Goal: Register for event/course

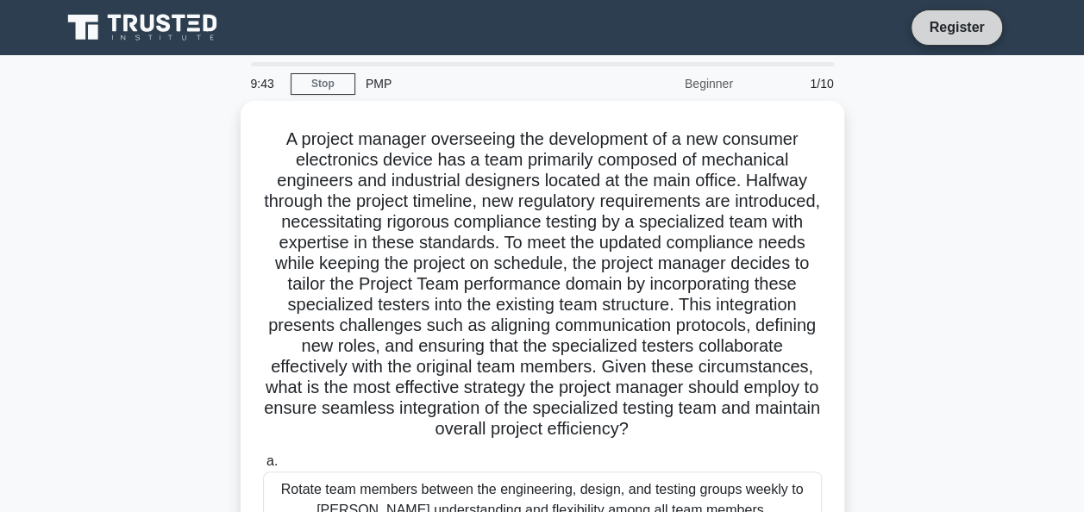
click at [529, 31] on link "Register" at bounding box center [956, 27] width 76 height 22
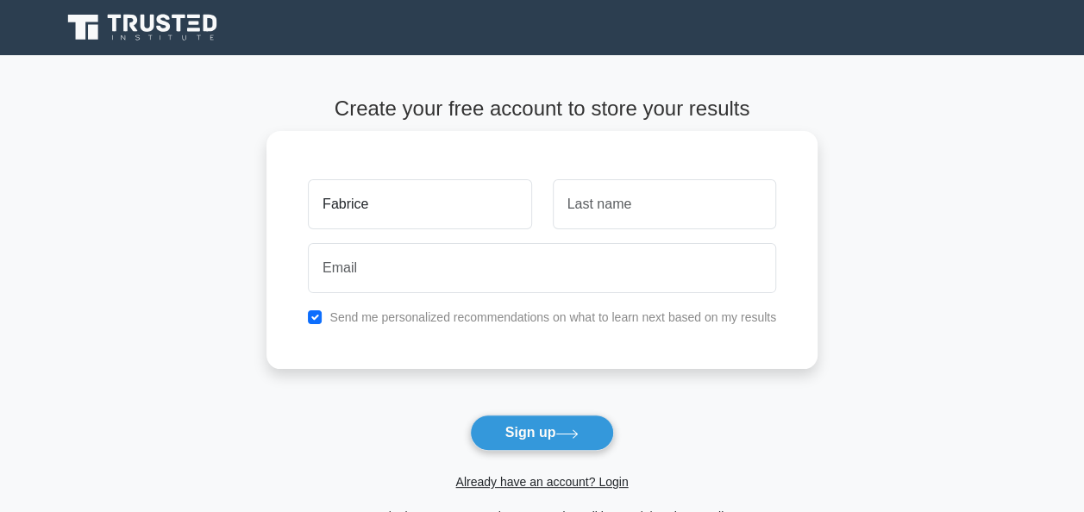
type input "Fabrice"
click at [617, 212] on input "text" at bounding box center [664, 204] width 223 height 50
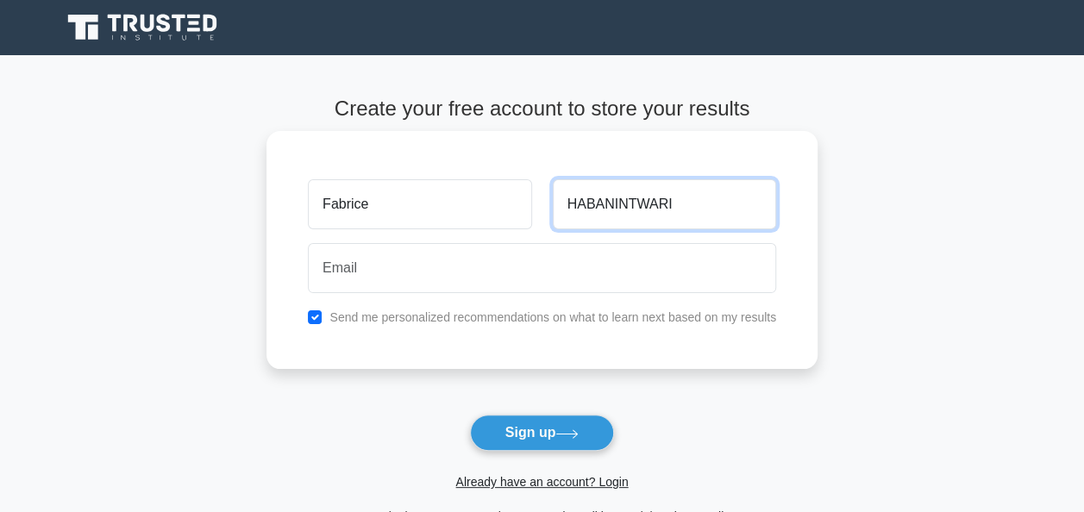
type input "HABANINTWARI"
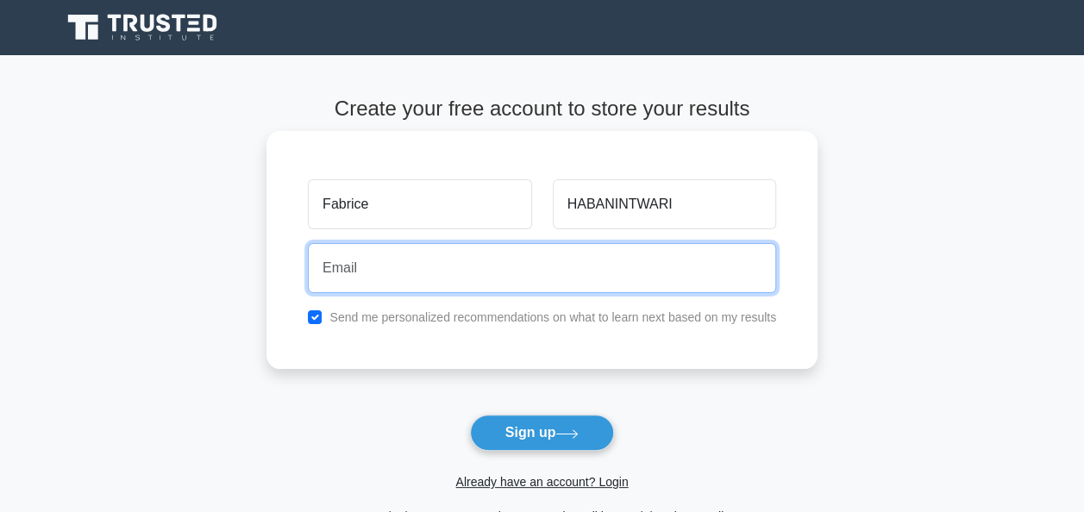
click at [487, 278] on input "email" at bounding box center [542, 268] width 468 height 50
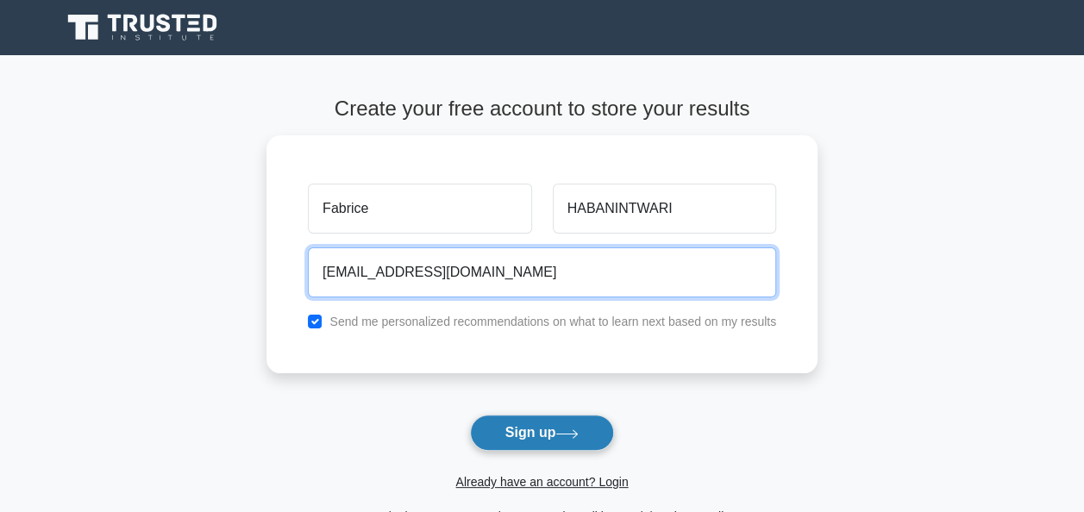
type input "habanintwarifabrice@gmail.com"
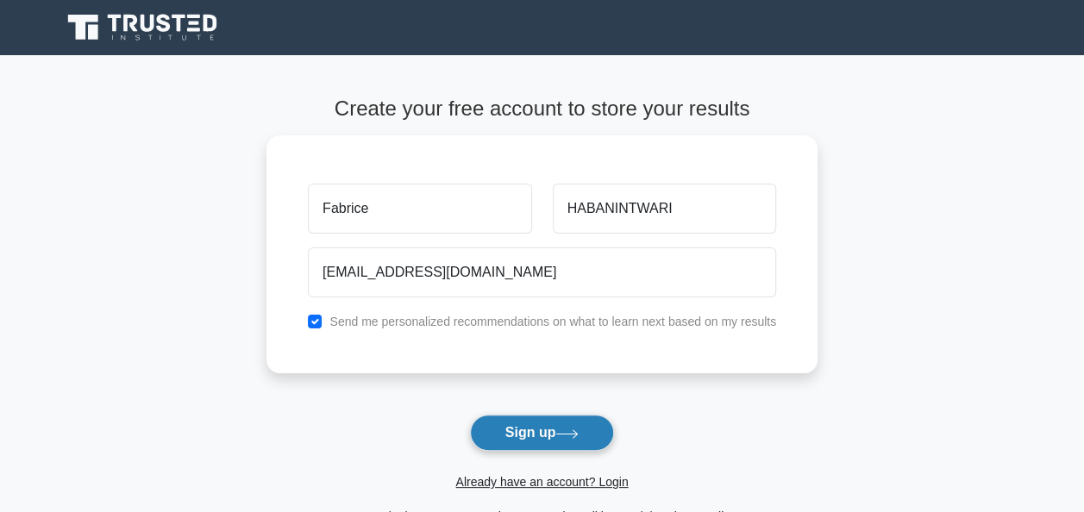
click at [546, 428] on button "Sign up" at bounding box center [542, 433] width 145 height 36
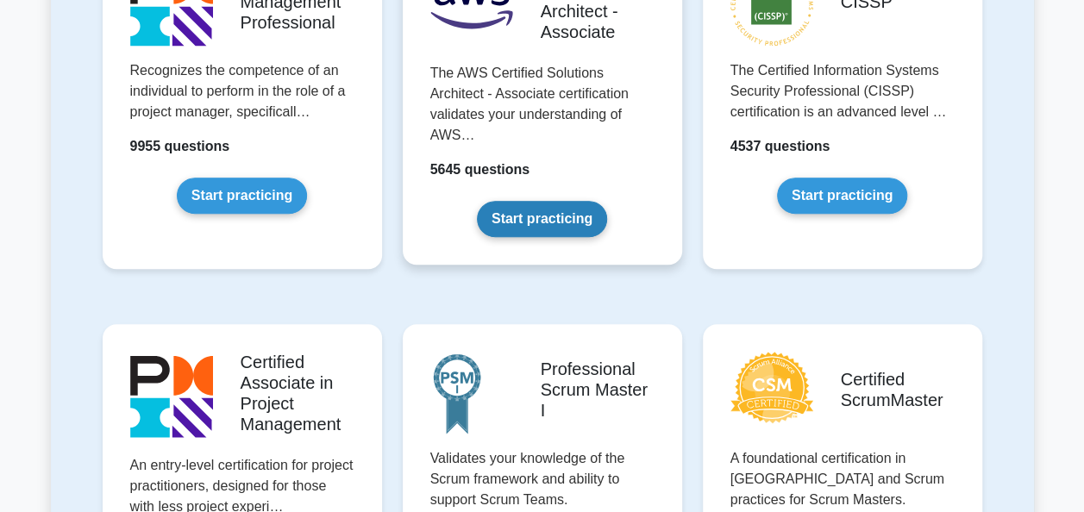
scroll to position [372, 0]
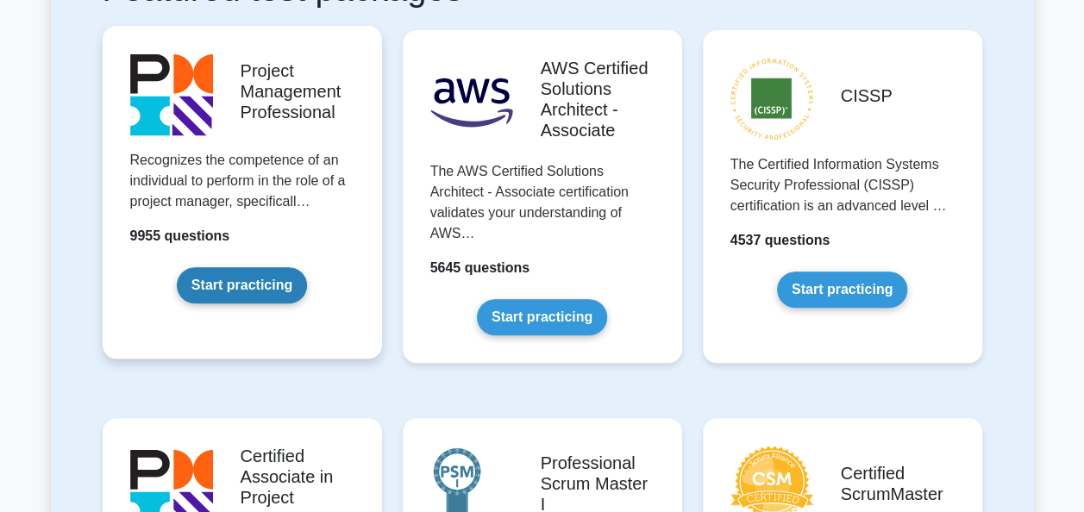
click at [256, 269] on link "Start practicing" at bounding box center [242, 285] width 130 height 36
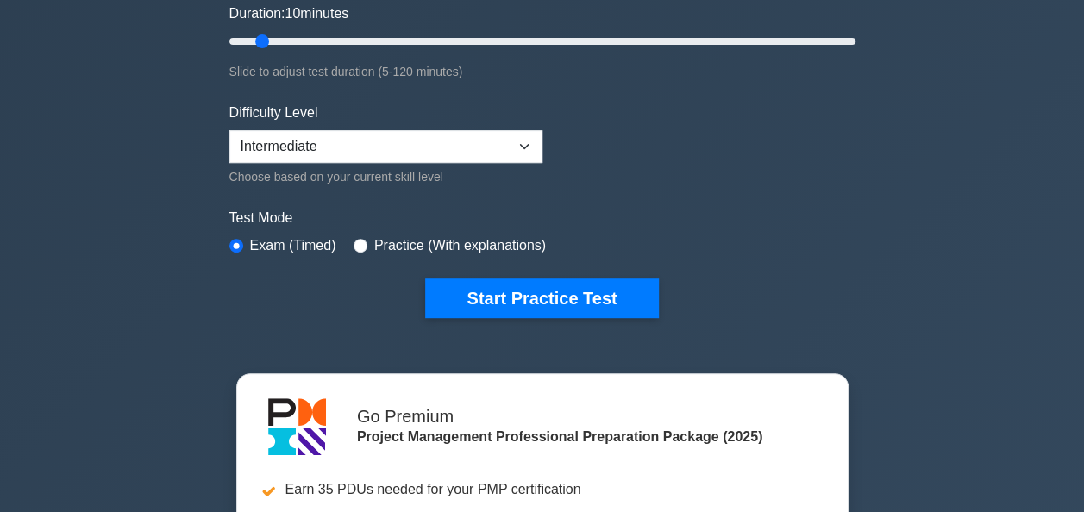
scroll to position [355, 0]
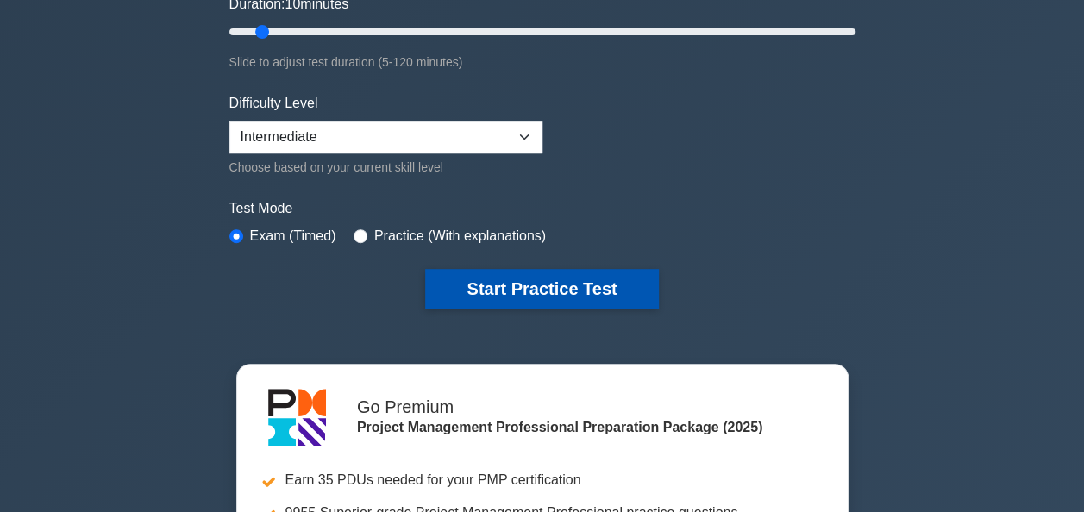
click at [529, 279] on button "Start Practice Test" at bounding box center [541, 289] width 233 height 40
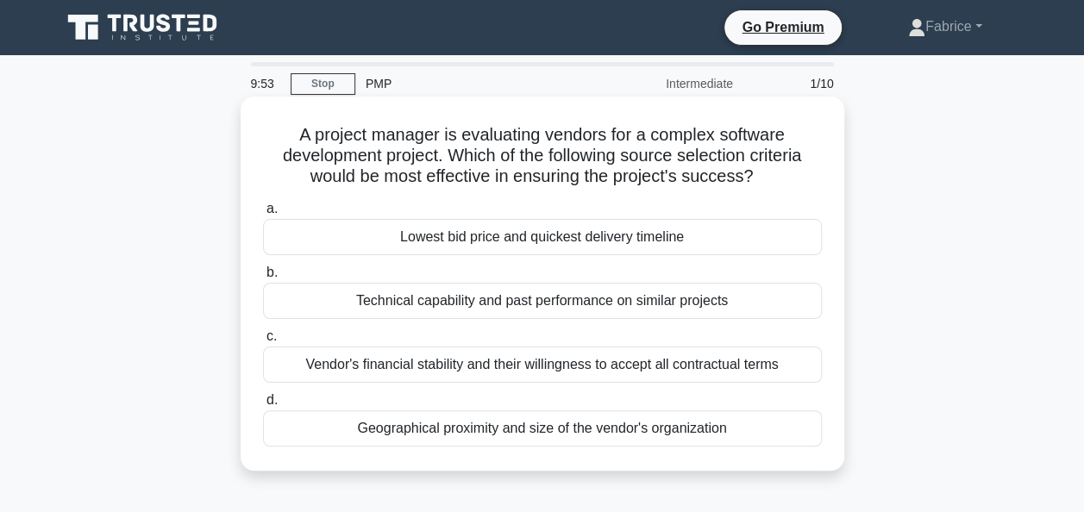
click at [279, 232] on div "Lowest bid price and quickest delivery timeline" at bounding box center [542, 237] width 559 height 36
click at [263, 215] on input "a. Lowest bid price and quickest delivery timeline" at bounding box center [263, 209] width 0 height 11
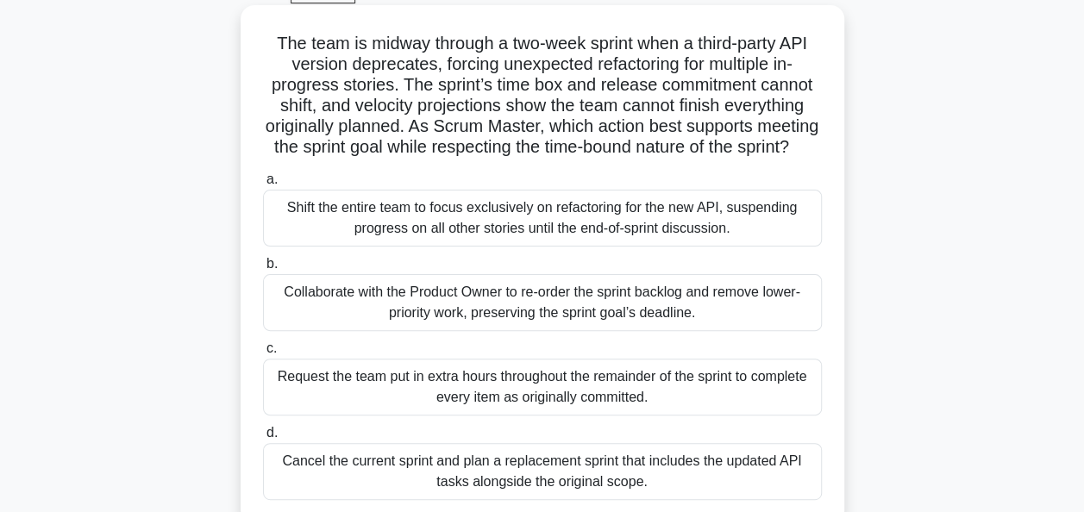
scroll to position [75, 0]
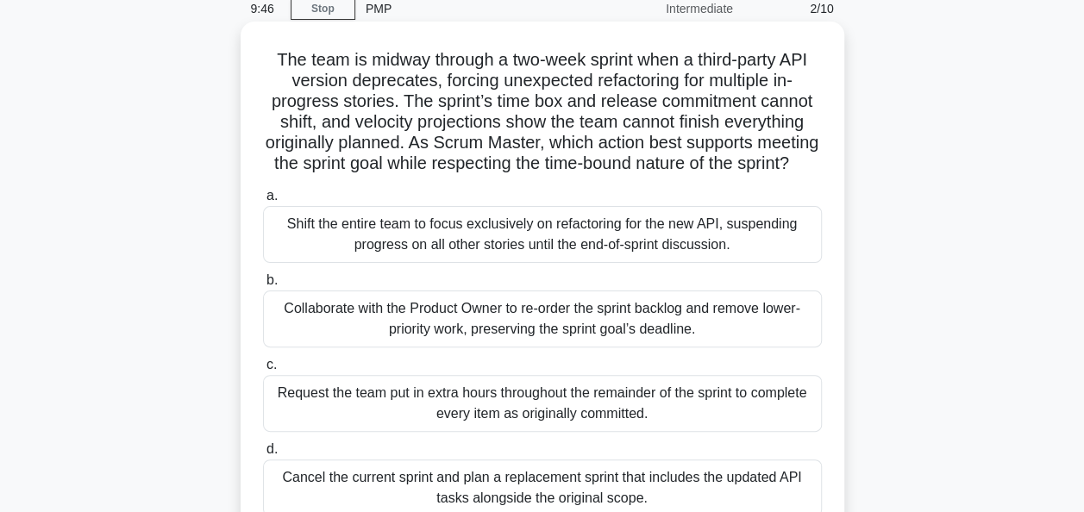
click at [279, 348] on div "Collaborate with the Product Owner to re-order the sprint backlog and remove lo…" at bounding box center [542, 319] width 559 height 57
click at [263, 286] on input "b. Collaborate with the Product Owner to re-order the sprint backlog and remove…" at bounding box center [263, 280] width 0 height 11
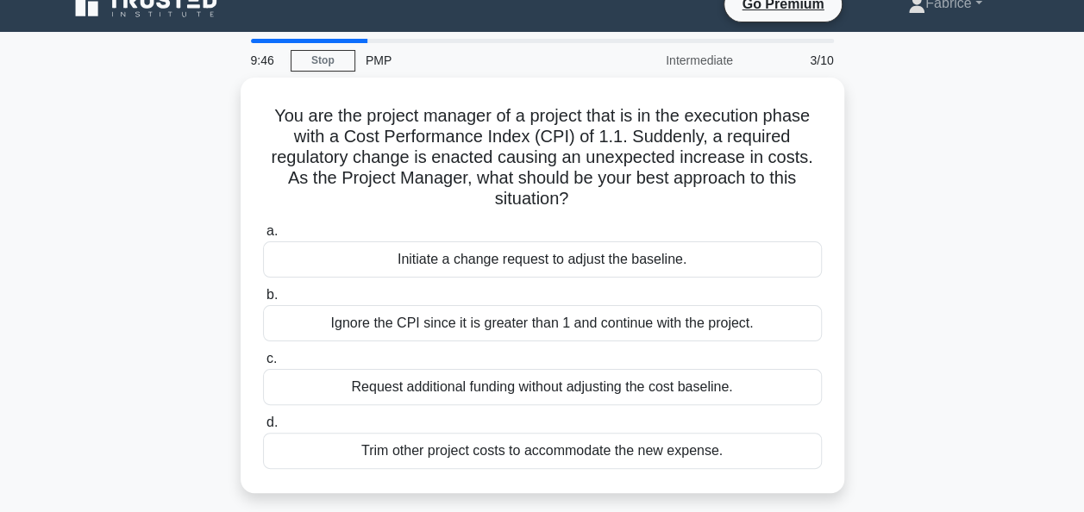
scroll to position [0, 0]
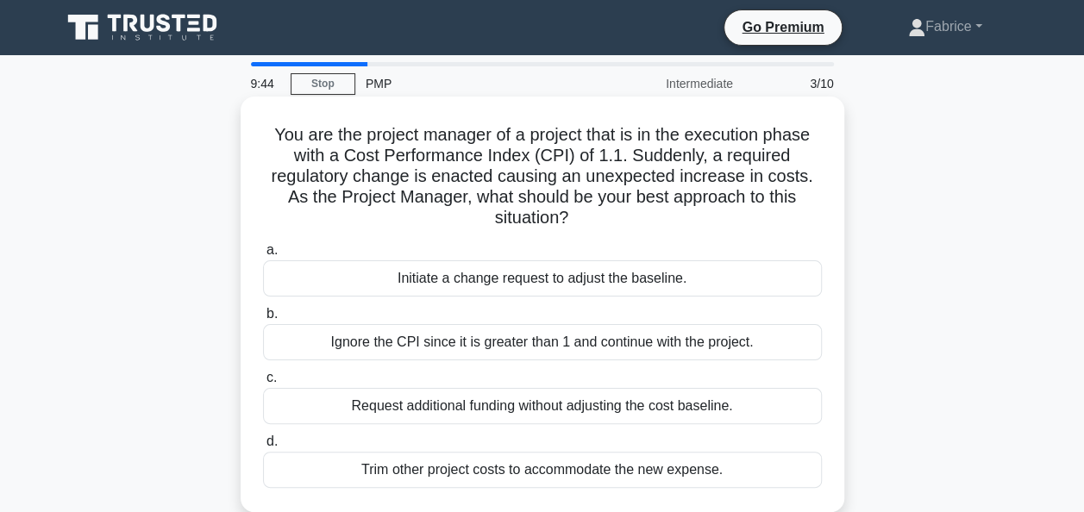
click at [274, 319] on span "b." at bounding box center [271, 313] width 11 height 15
click at [263, 319] on input "b. Ignore the CPI since it is greater than 1 and continue with the project." at bounding box center [263, 314] width 0 height 11
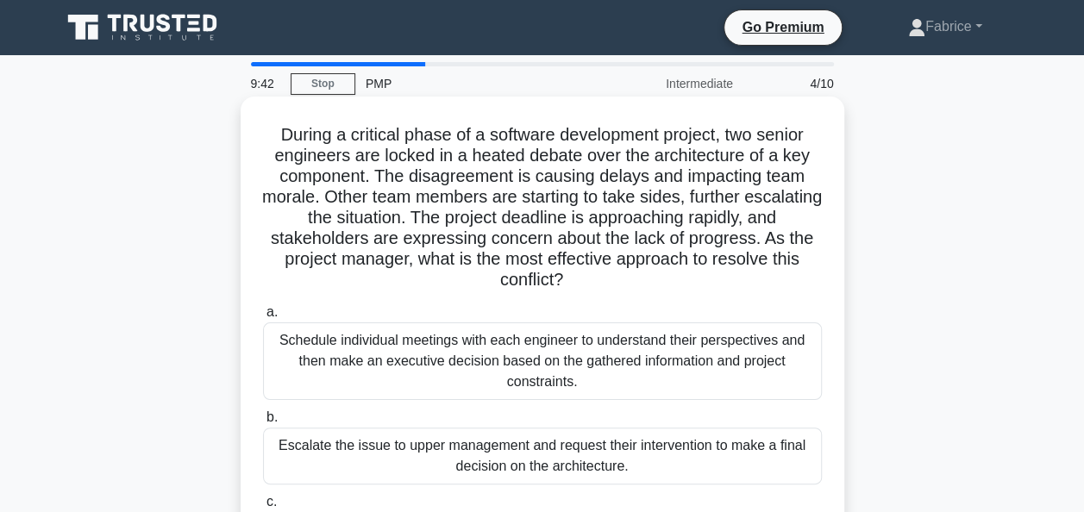
click at [269, 423] on span "b." at bounding box center [271, 417] width 11 height 15
click at [263, 423] on input "b. Escalate the issue to upper management and request their intervention to mak…" at bounding box center [263, 417] width 0 height 11
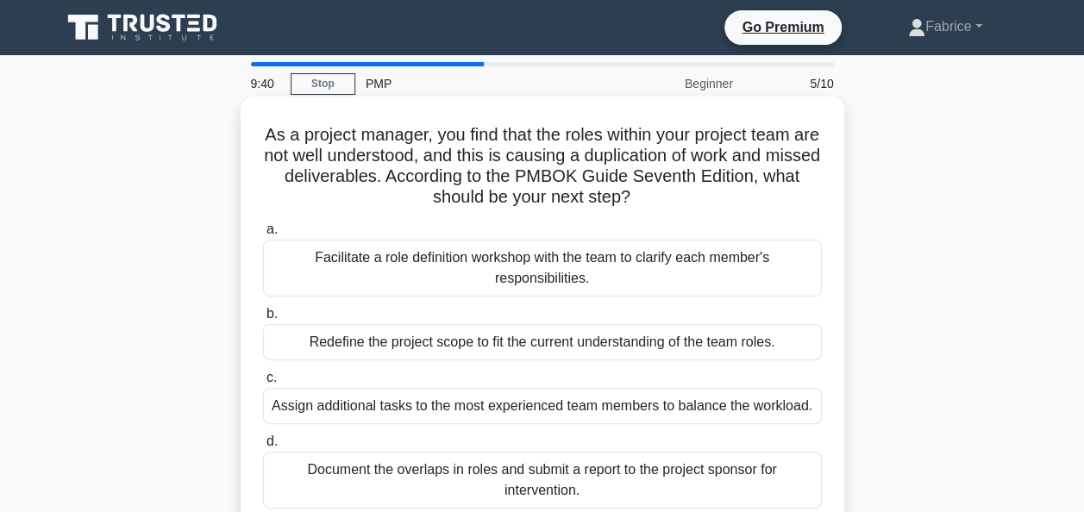
click at [271, 438] on span "d." at bounding box center [271, 441] width 11 height 15
click at [263, 438] on input "d. Document the overlaps in roles and submit a report to the project sponsor fo…" at bounding box center [263, 441] width 0 height 11
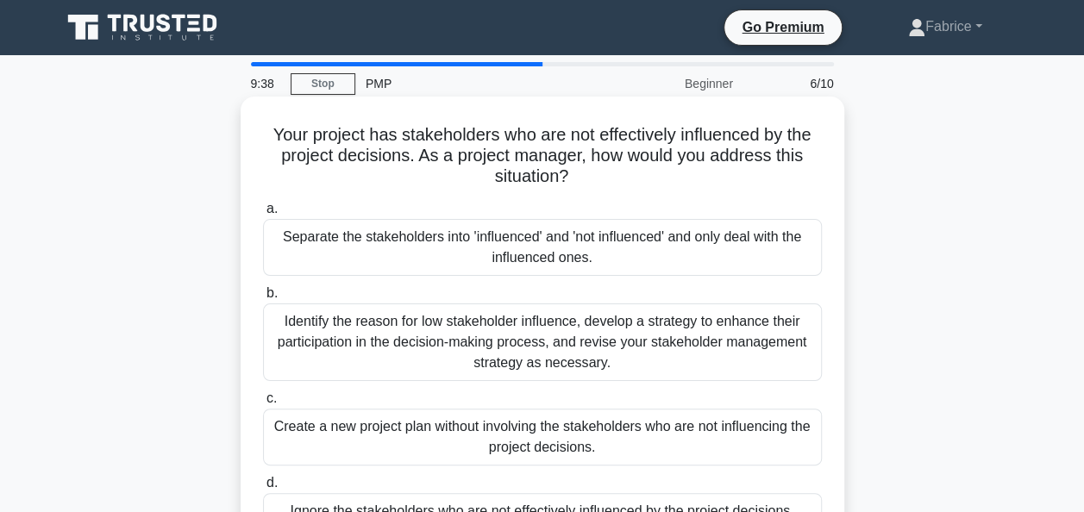
click at [433, 329] on div "Identify the reason for low stakeholder influence, develop a strategy to enhanc…" at bounding box center [542, 343] width 559 height 78
click at [263, 299] on input "b. Identify the reason for low stakeholder influence, develop a strategy to enh…" at bounding box center [263, 293] width 0 height 11
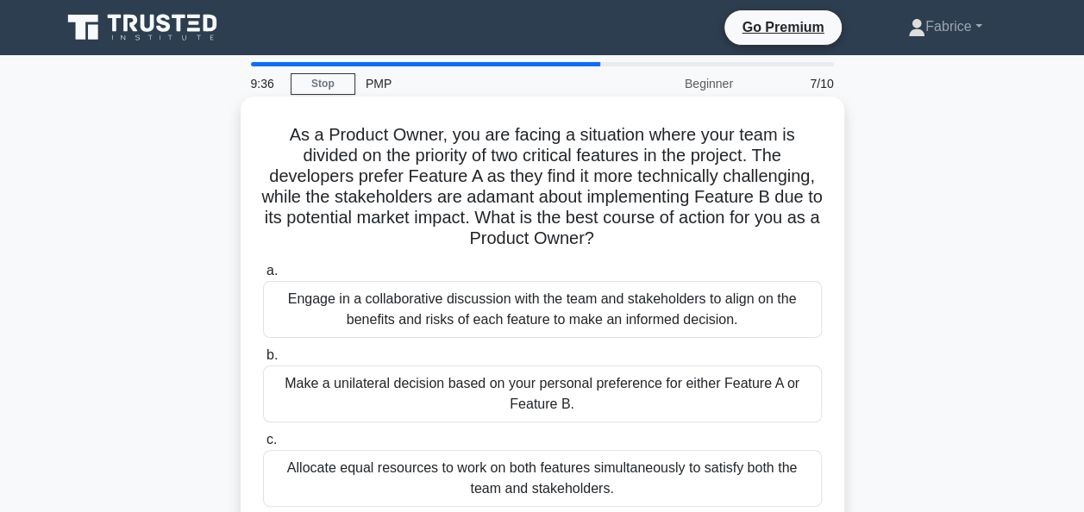
click at [448, 295] on div "Engage in a collaborative discussion with the team and stakeholders to align on…" at bounding box center [542, 309] width 559 height 57
click at [263, 277] on input "a. Engage in a collaborative discussion with the team and stakeholders to align…" at bounding box center [263, 271] width 0 height 11
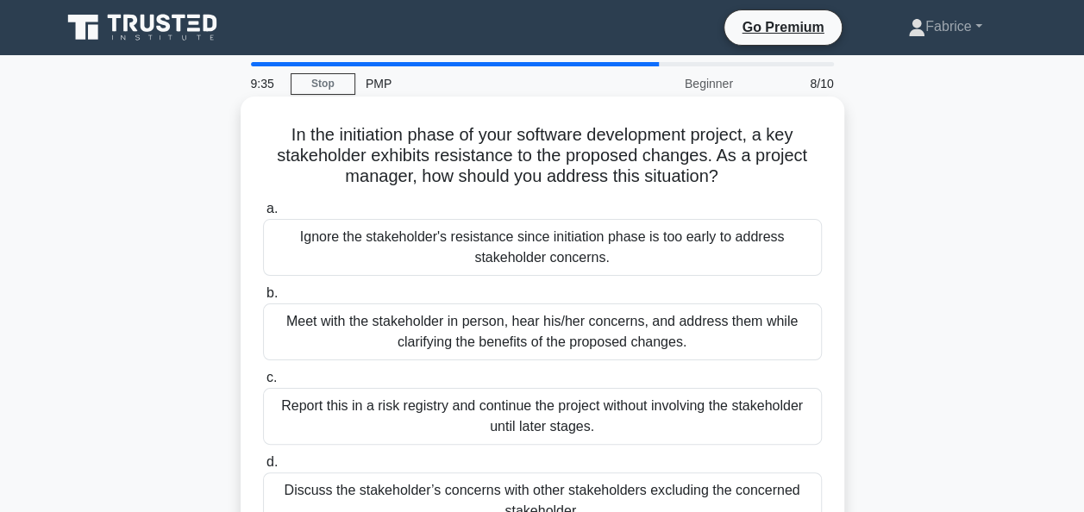
click at [490, 348] on div "Meet with the stakeholder in person, hear his/her concerns, and address them wh…" at bounding box center [542, 332] width 559 height 57
click at [263, 299] on input "b. Meet with the stakeholder in person, hear his/her concerns, and address them…" at bounding box center [263, 293] width 0 height 11
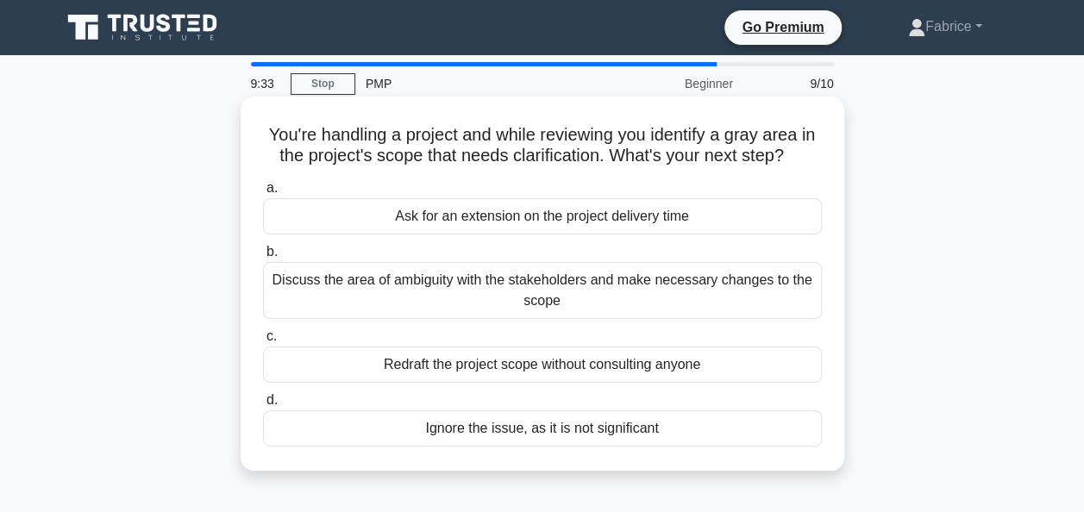
click at [498, 369] on div "Redraft the project scope without consulting anyone" at bounding box center [542, 365] width 559 height 36
click at [263, 342] on input "c. Redraft the project scope without consulting anyone" at bounding box center [263, 336] width 0 height 11
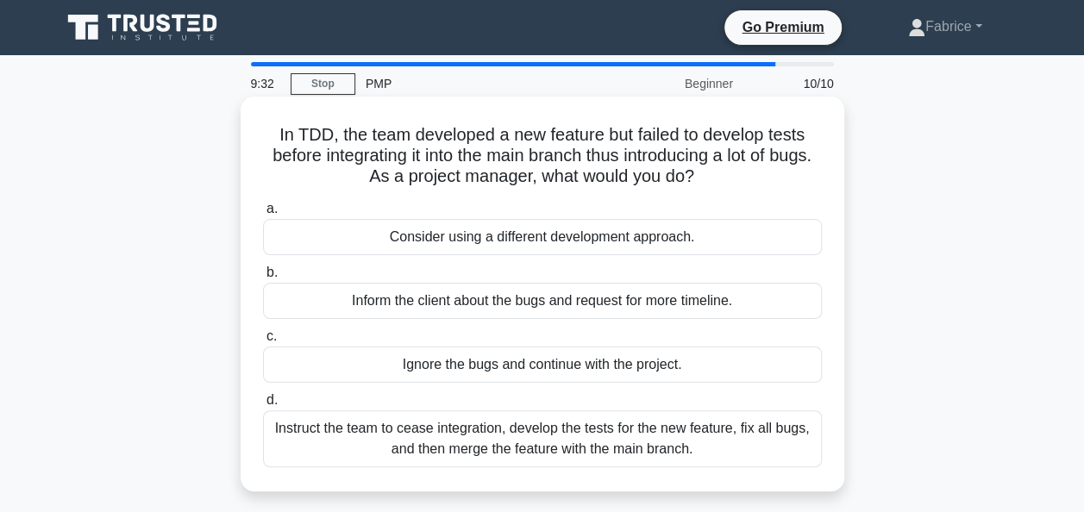
click at [517, 305] on div "Inform the client about the bugs and request for more timeline." at bounding box center [542, 301] width 559 height 36
click at [263, 279] on input "b. Inform the client about the bugs and request for more timeline." at bounding box center [263, 272] width 0 height 11
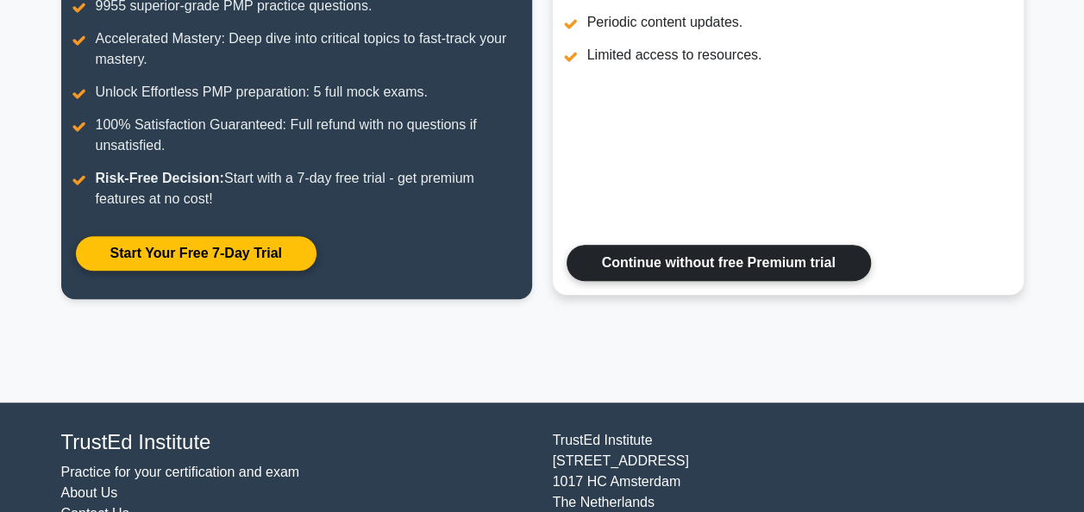
scroll to position [423, 0]
